Goal: Book appointment/travel/reservation

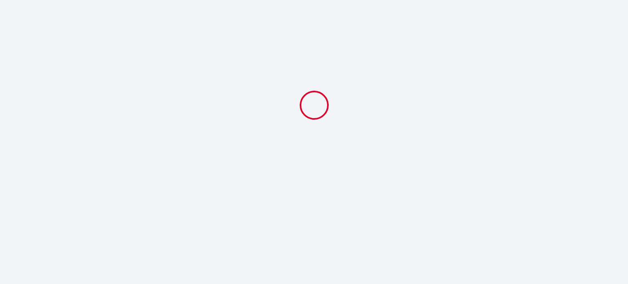
select select
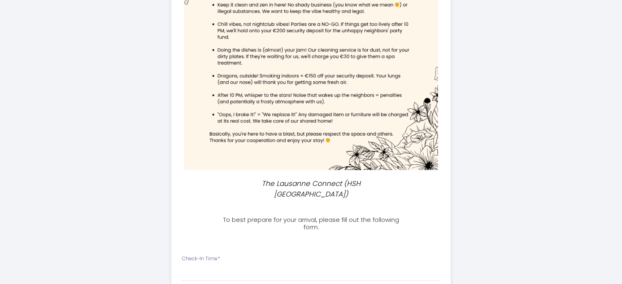
scroll to position [245, 0]
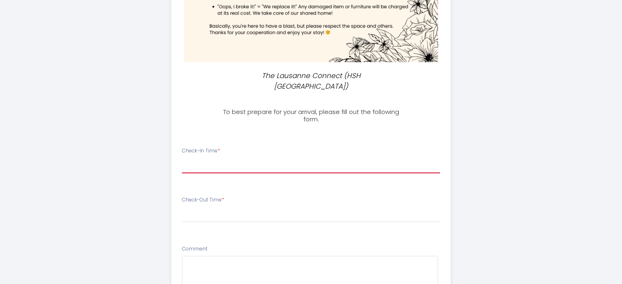
click at [219, 158] on select "16:00 16:30 17:00 17:30 18:00 18:30 19:00 19:30 20:00 20:30 21:00 21:30 22:00 2…" at bounding box center [311, 166] width 258 height 16
select select "17:00"
click at [182, 158] on select "16:00 16:30 17:00 17:30 18:00 18:30 19:00 19:30 20:00 20:30 21:00 21:30 22:00 2…" at bounding box center [311, 166] width 258 height 16
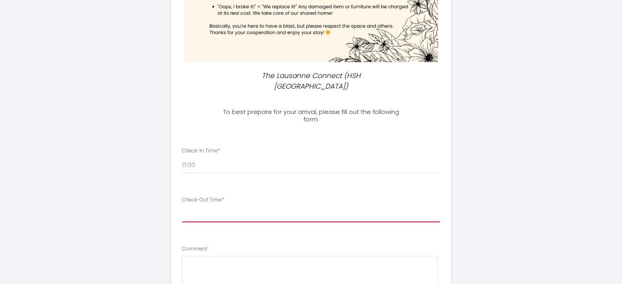
click at [237, 207] on select "00:00 00:30 01:00 01:30 02:00 02:30 03:00 03:30 04:00 04:30 05:00 05:30 06:00 0…" at bounding box center [311, 215] width 258 height 16
select select "10:00"
click at [182, 207] on select "00:00 00:30 01:00 01:30 02:00 02:30 03:00 03:30 04:00 04:30 05:00 05:30 06:00 0…" at bounding box center [311, 215] width 258 height 16
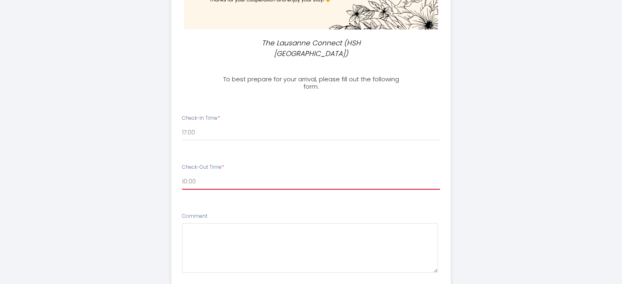
scroll to position [327, 0]
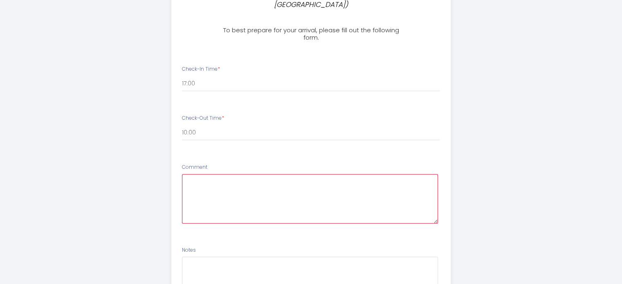
click at [215, 183] on textarea at bounding box center [310, 198] width 256 height 49
type textarea "T"
type textarea "S"
type textarea "M"
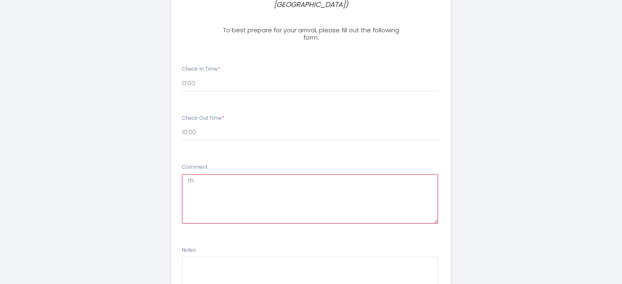
type textarea "t"
drag, startPoint x: 239, startPoint y: 170, endPoint x: 234, endPoint y: 170, distance: 4.9
click at [234, 174] on textarea "There might be on 1 to 2 hours" at bounding box center [310, 198] width 256 height 49
click at [276, 174] on textarea "There might be 1 to 2 hours" at bounding box center [310, 198] width 256 height 49
drag, startPoint x: 271, startPoint y: 170, endPoint x: 165, endPoint y: 164, distance: 106.0
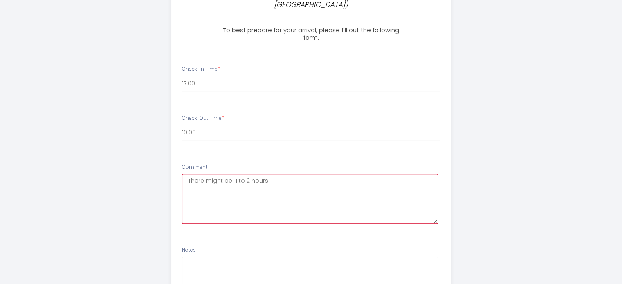
click at [165, 164] on div "The Lausanne Connect (HSH [GEOGRAPHIC_DATA]) To best prepare for your arrival, …" at bounding box center [311, 24] width 419 height 703
click at [284, 174] on textarea "There might be 1 to 2 hours" at bounding box center [310, 198] width 256 height 49
click at [231, 174] on textarea "There might be 1 to 2 hours" at bounding box center [310, 198] width 256 height 49
click at [405, 174] on textarea "There might be some ups or downs in my arrival timings from 1 to 2 hours" at bounding box center [310, 198] width 256 height 49
click at [0, 0] on span "m" at bounding box center [0, 0] width 0 height 0
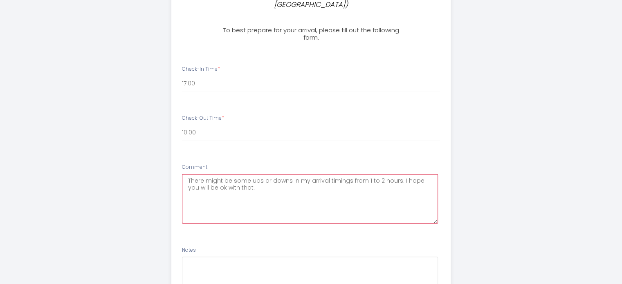
click at [249, 179] on textarea "There might be some ups or downs in my arrival timings from 1 to 2 hours. I hop…" at bounding box center [310, 198] width 256 height 49
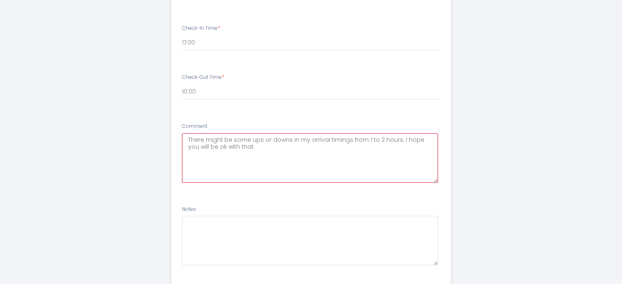
scroll to position [407, 0]
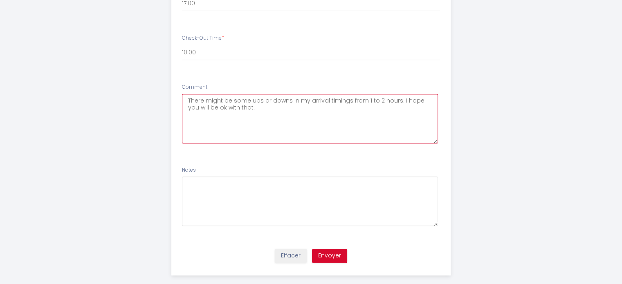
type textarea "There might be some ups or downs in my arrival timings from 1 to 2 hours. I hop…"
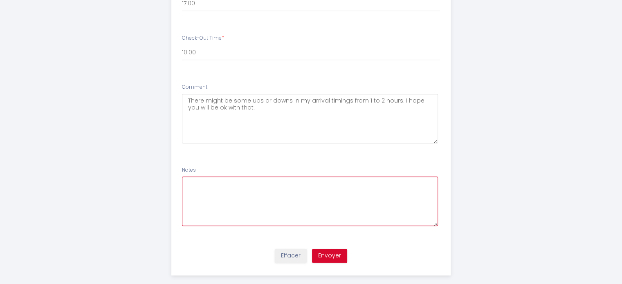
click at [207, 179] on textarea at bounding box center [310, 201] width 256 height 49
click at [0, 0] on span "," at bounding box center [0, 0] width 0 height 0
click at [252, 177] on textarea "I prefer your house rule, which i need the most. I only need a good Internet co…" at bounding box center [310, 201] width 256 height 49
click at [0, 0] on div "I need" at bounding box center [0, 0] width 0 height 0
drag, startPoint x: 257, startPoint y: 171, endPoint x: 314, endPoint y: 173, distance: 56.9
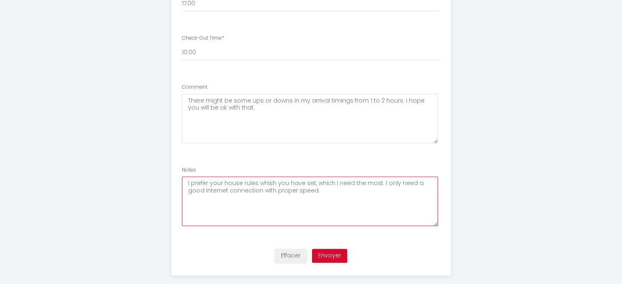
click at [314, 177] on textarea "I prefer your house rules whish you have set, which I need the most. I only nee…" at bounding box center [310, 201] width 256 height 49
click at [318, 188] on textarea "I prefer your house rules which I need the most. I only need a good Internet co…" at bounding box center [310, 201] width 256 height 49
drag, startPoint x: 279, startPoint y: 171, endPoint x: 293, endPoint y: 171, distance: 14.3
click at [293, 177] on textarea "I prefer your house rules which I need the most. I only need a good Internet co…" at bounding box center [310, 201] width 256 height 49
click at [297, 181] on textarea "I prefer your house rules which I prefer the most. I only need a good Internet …" at bounding box center [310, 201] width 256 height 49
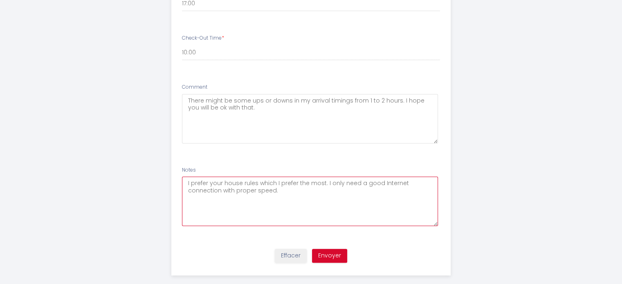
click at [0, 0] on span "s" at bounding box center [0, 0] width 0 height 0
click at [302, 192] on textarea "I prefer your house rules, which I prefer the most. I only need a good Internet…" at bounding box center [310, 201] width 256 height 49
click at [367, 177] on textarea "I prefer your house rules, which I prefer the most. I only need a good Internet…" at bounding box center [310, 201] width 256 height 49
click at [279, 181] on textarea "I prefer your house rules, which I prefer the most. I only need a good Internet…" at bounding box center [310, 201] width 256 height 49
click at [0, 0] on div "grocery" at bounding box center [0, 0] width 0 height 0
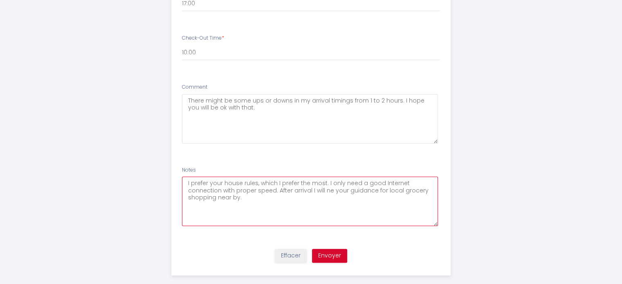
click at [0, 0] on div "n e a r b y ." at bounding box center [0, 0] width 0 height 0
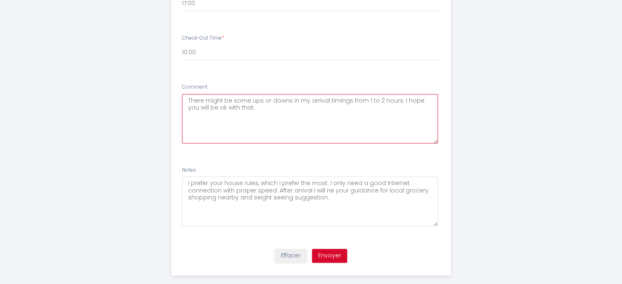
click at [253, 114] on textarea "There might be some ups or downs in my arrival timings from 1 to 2 hours. I hop…" at bounding box center [310, 118] width 256 height 49
click at [0, 0] on div "sightseeing suggestions." at bounding box center [0, 0] width 0 height 0
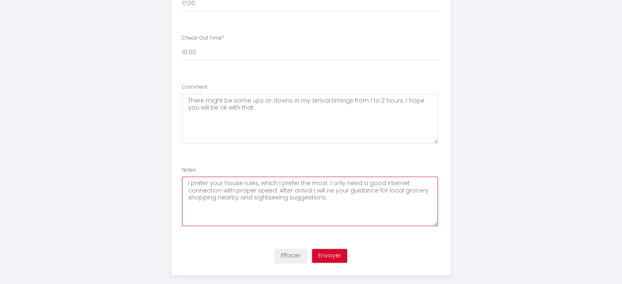
type textarea "I prefer your house rules, which I prefer the most. I only need a good Internet…"
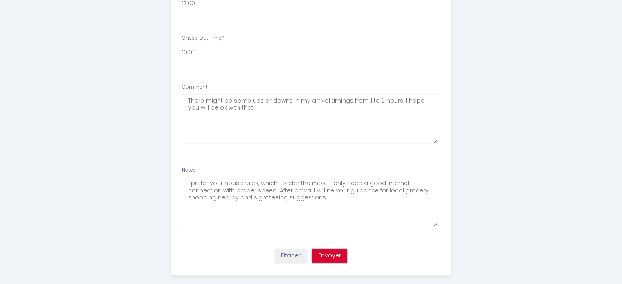
click at [333, 249] on button "Envoyer" at bounding box center [329, 256] width 35 height 14
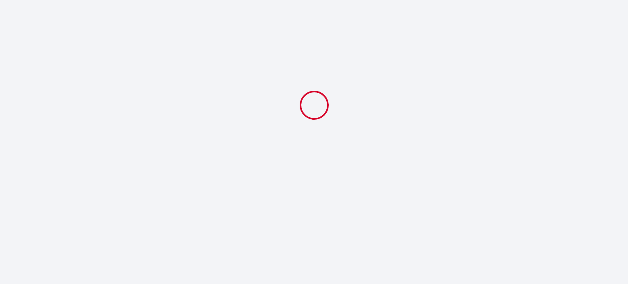
select select "17:00"
select select "10:00"
